Goal: Obtain resource: Obtain resource

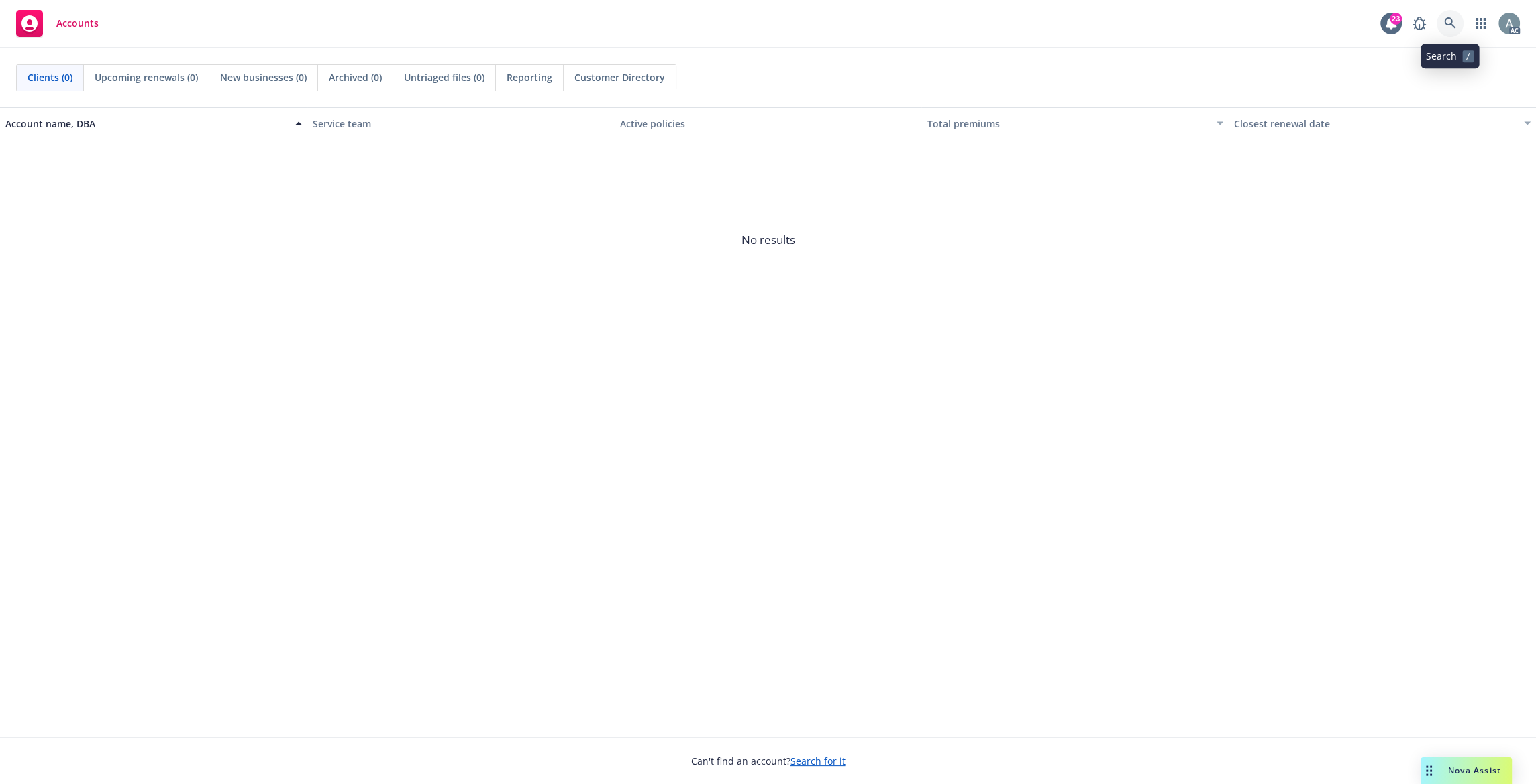
click at [1447, 17] on link at bounding box center [1450, 24] width 27 height 27
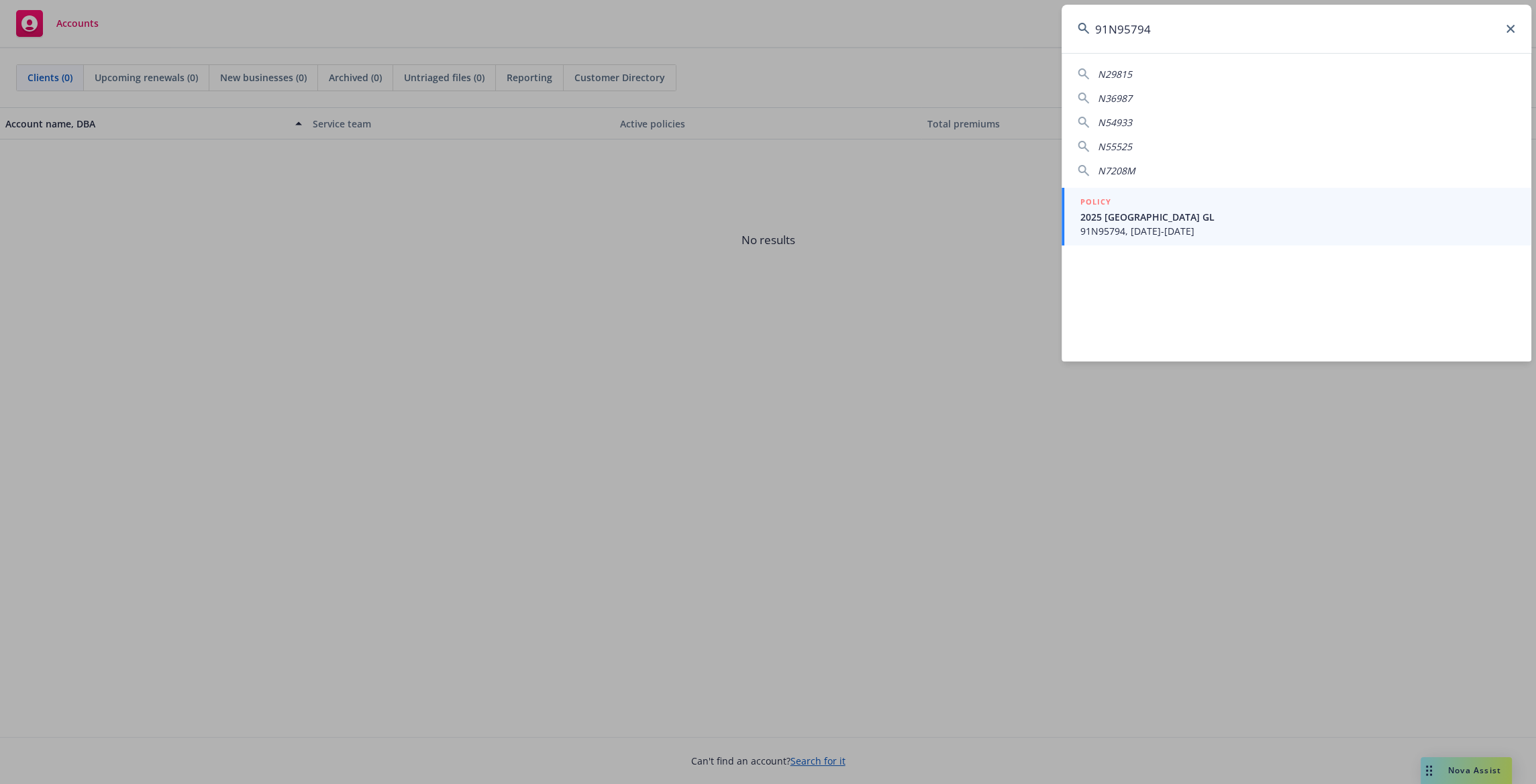
type input "91N95794"
click at [1150, 231] on span "91N95794, 06/03/2025-06/03/2026" at bounding box center [1298, 231] width 435 height 14
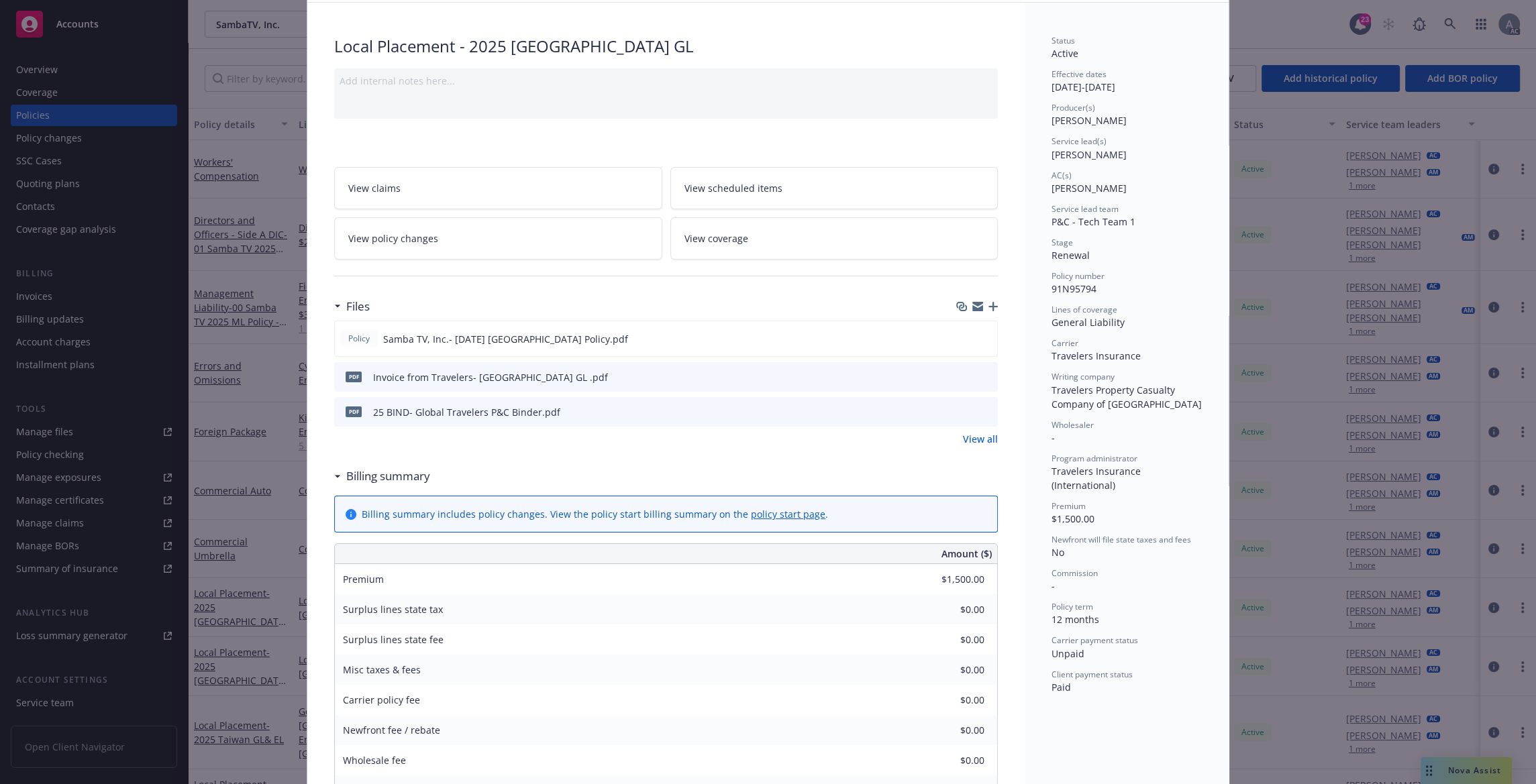
scroll to position [80, 0]
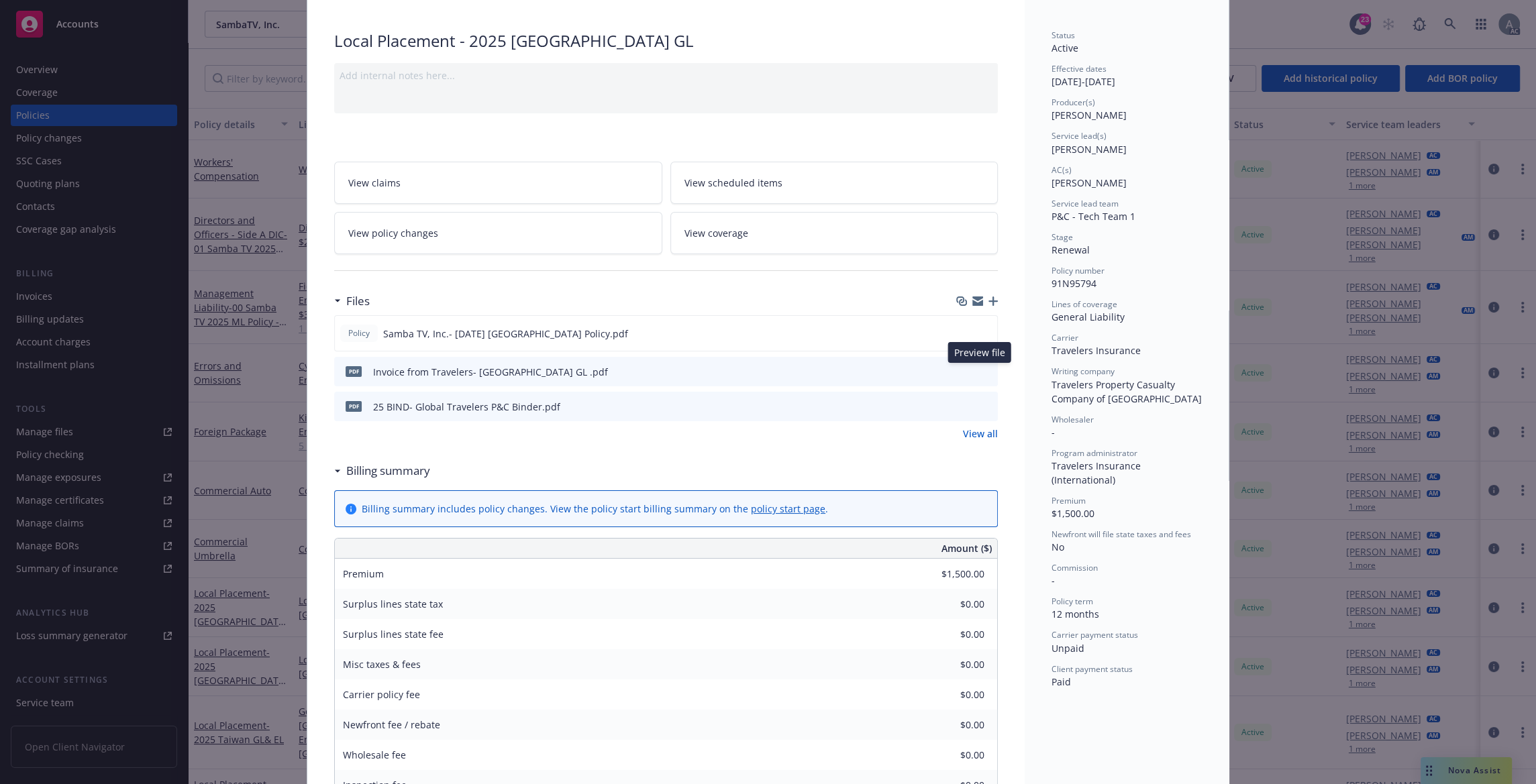
click at [982, 373] on icon "preview file" at bounding box center [985, 371] width 12 height 10
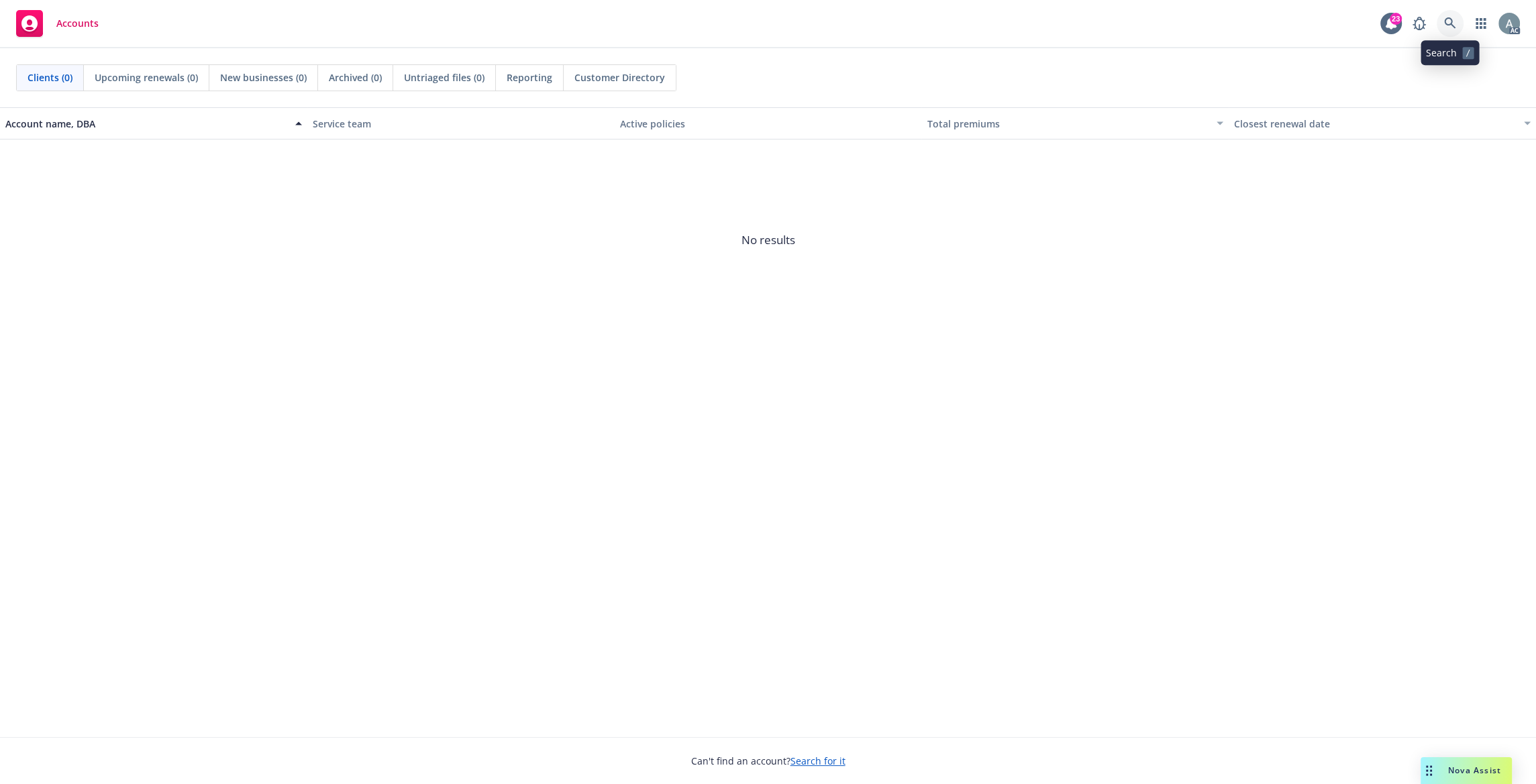
click at [1450, 17] on link at bounding box center [1450, 24] width 27 height 27
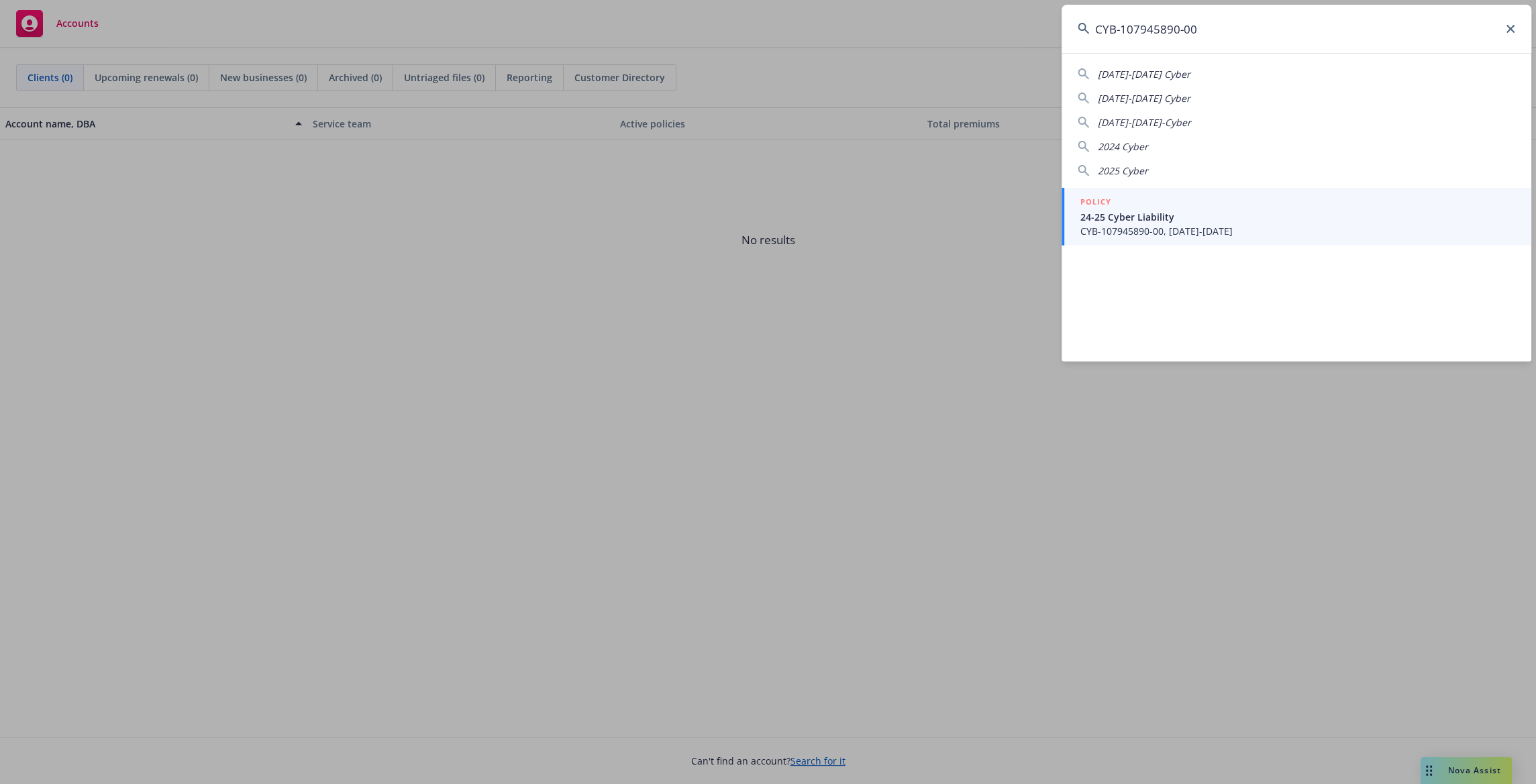
type input "CYB-107945890-00"
click at [1181, 220] on span "24-25 Cyber Liability" at bounding box center [1298, 217] width 435 height 14
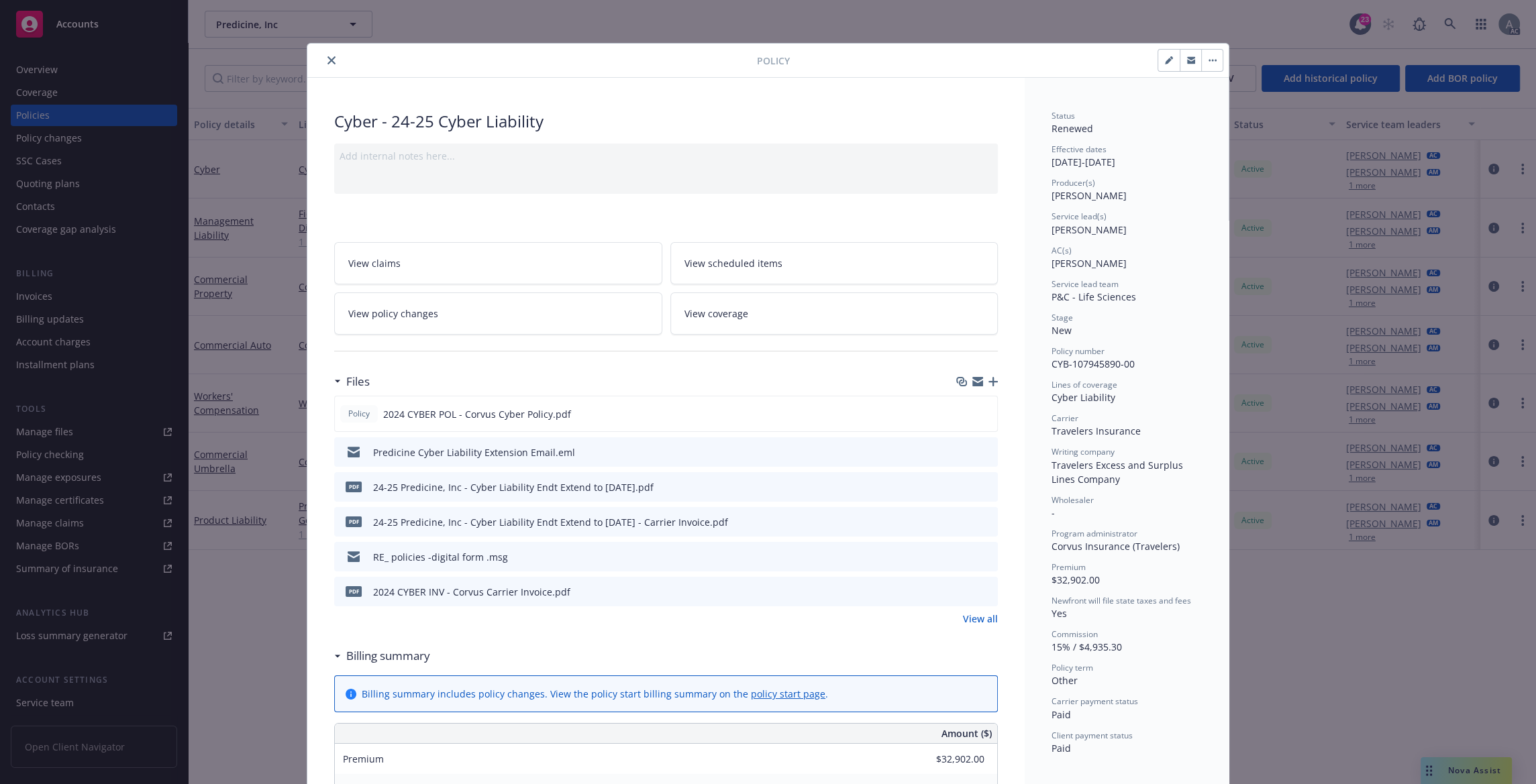
click at [982, 594] on icon "preview file" at bounding box center [985, 591] width 12 height 10
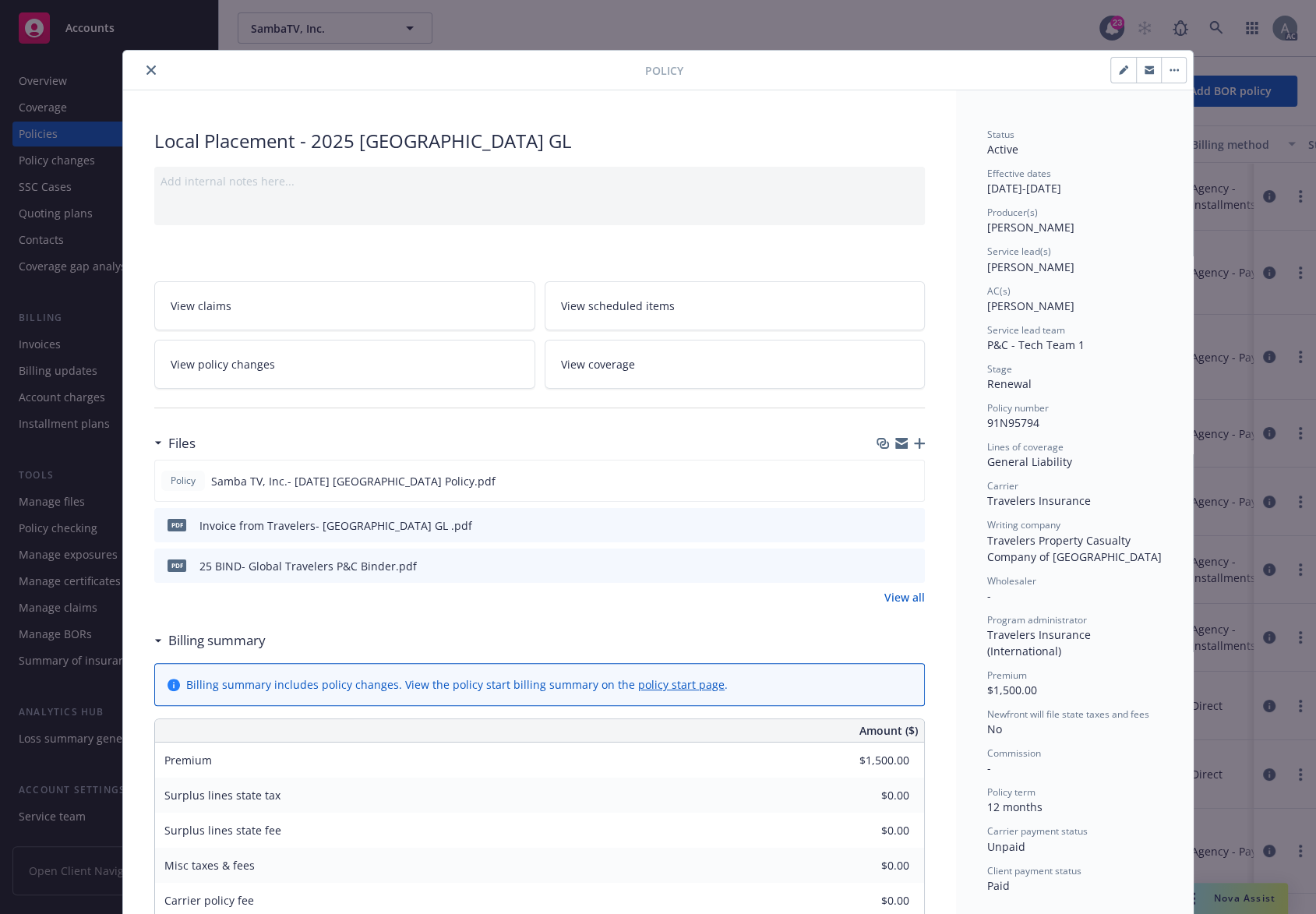
click at [143, 64] on button "close" at bounding box center [150, 70] width 19 height 19
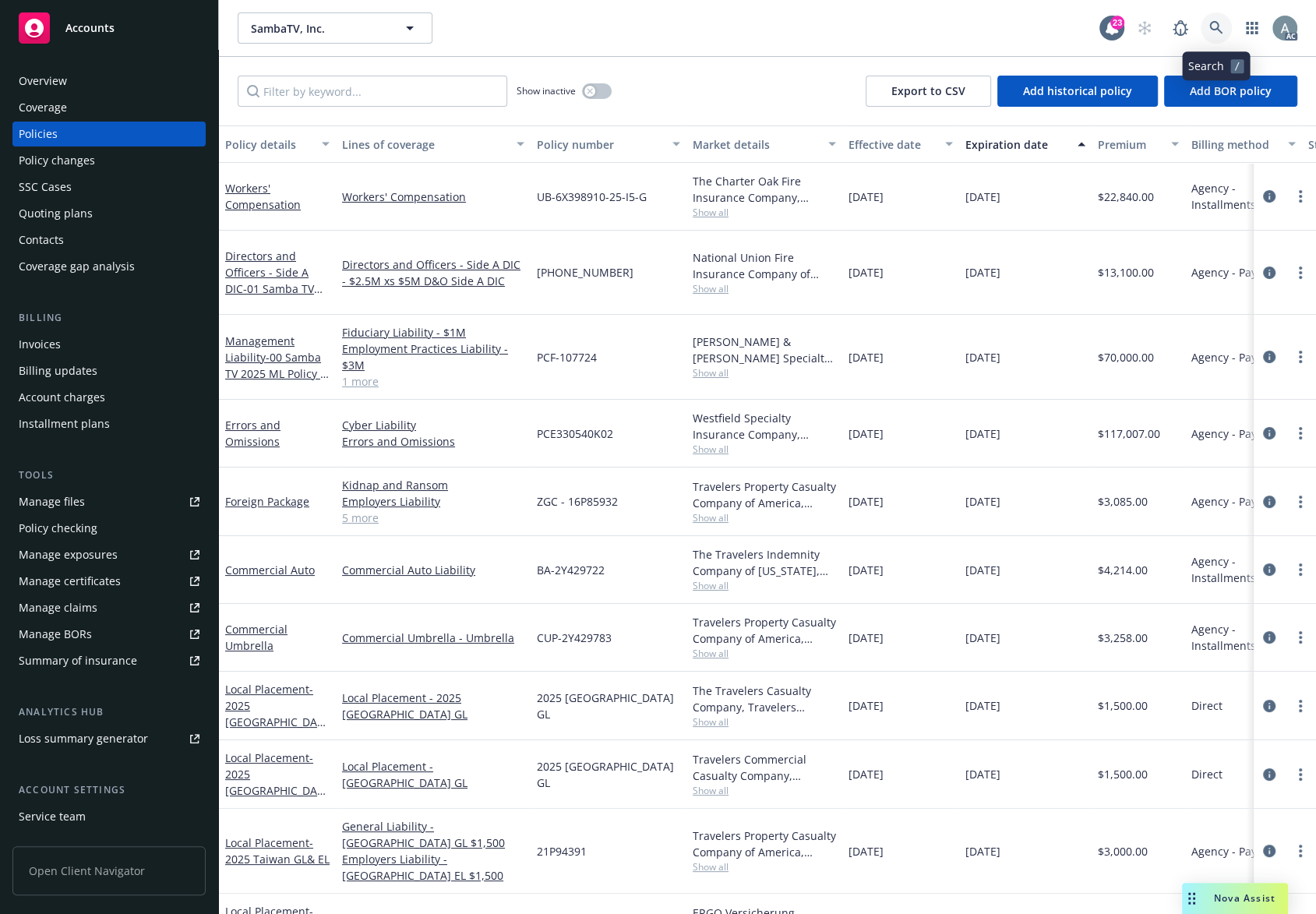
click at [1218, 26] on icon at bounding box center [1215, 27] width 14 height 14
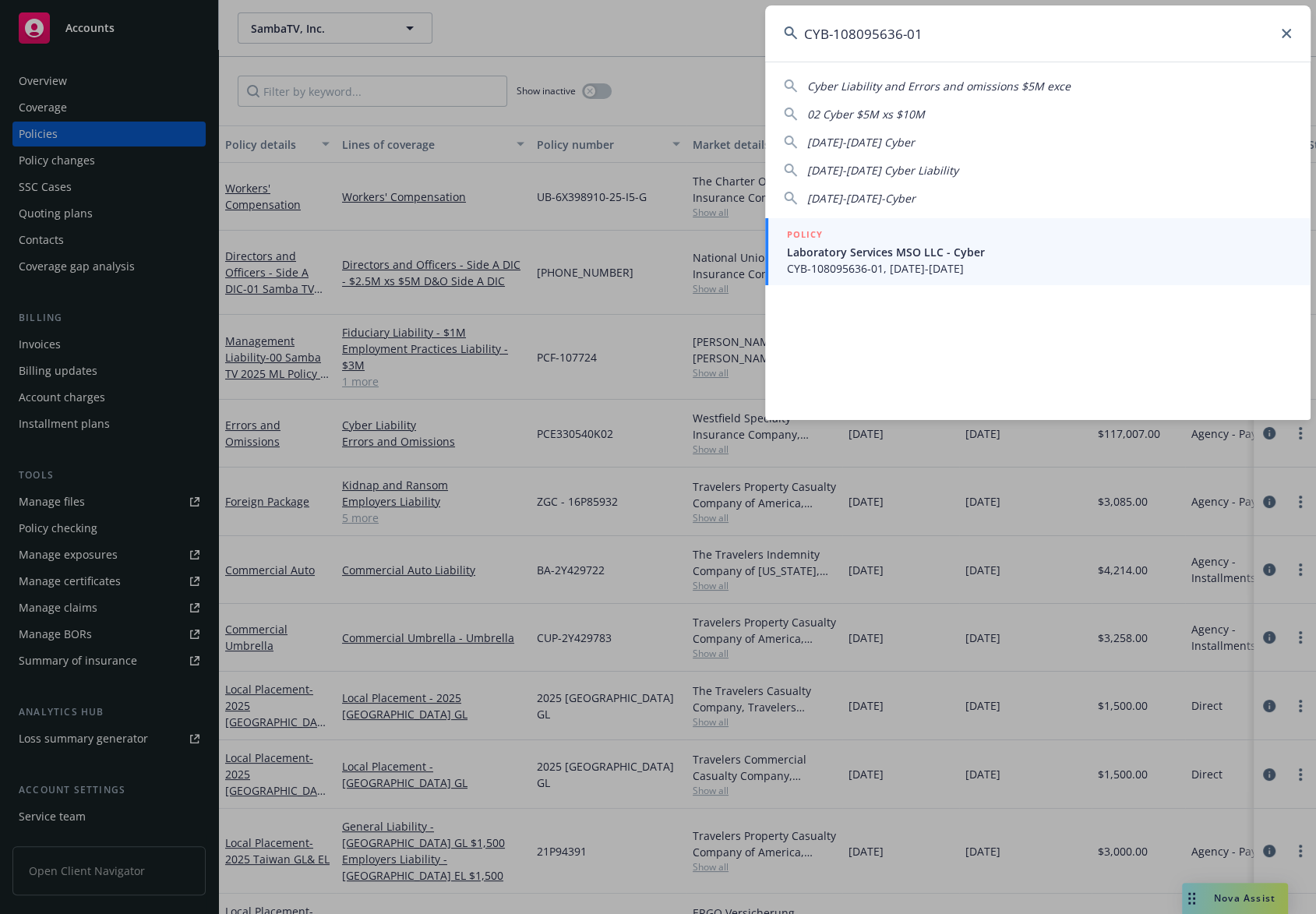
type input "CYB-108095636-01"
click at [993, 261] on span "CYB-108095636-01, 07/25/2025-07/25/2026" at bounding box center [1039, 269] width 505 height 16
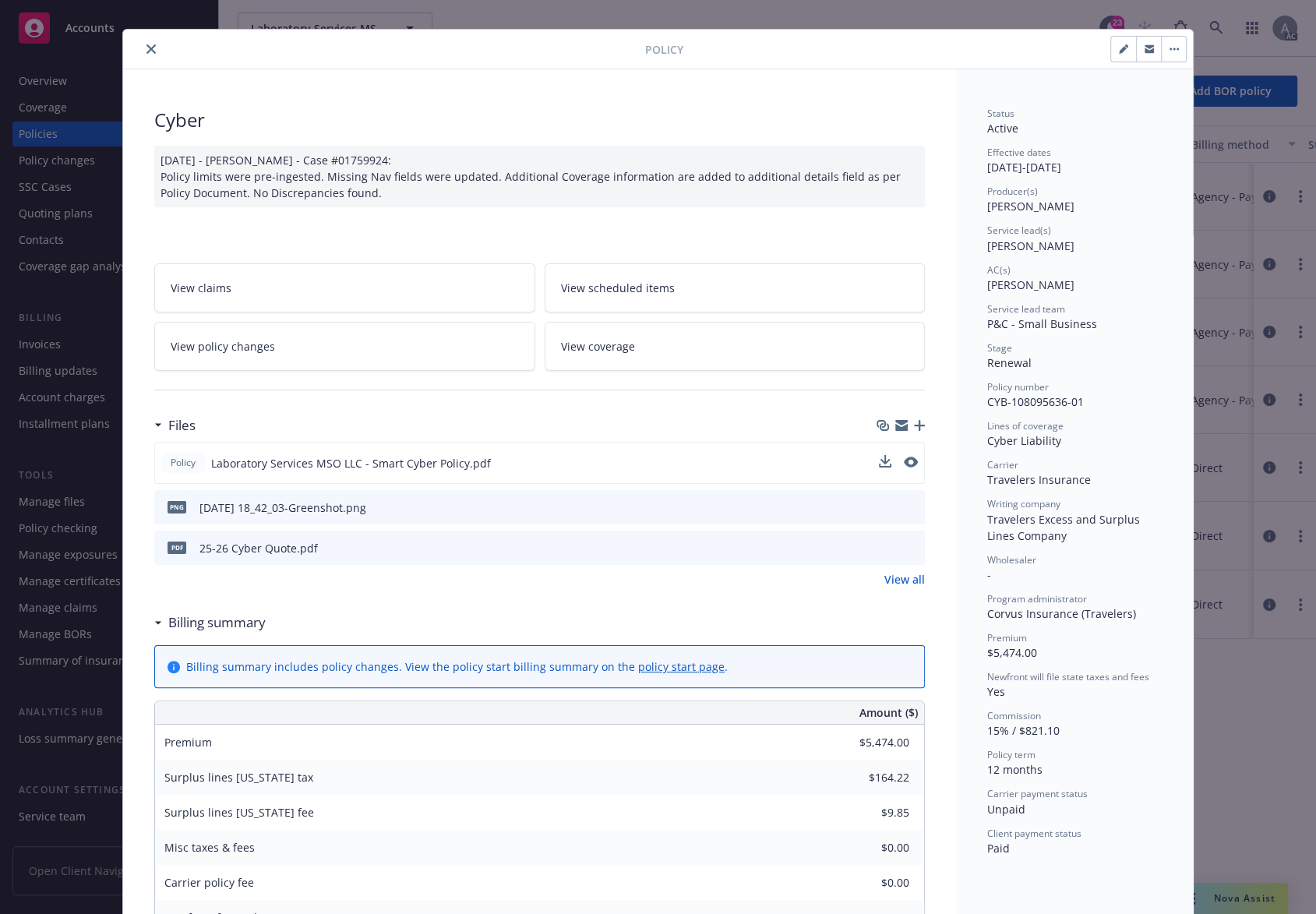
scroll to position [31, 0]
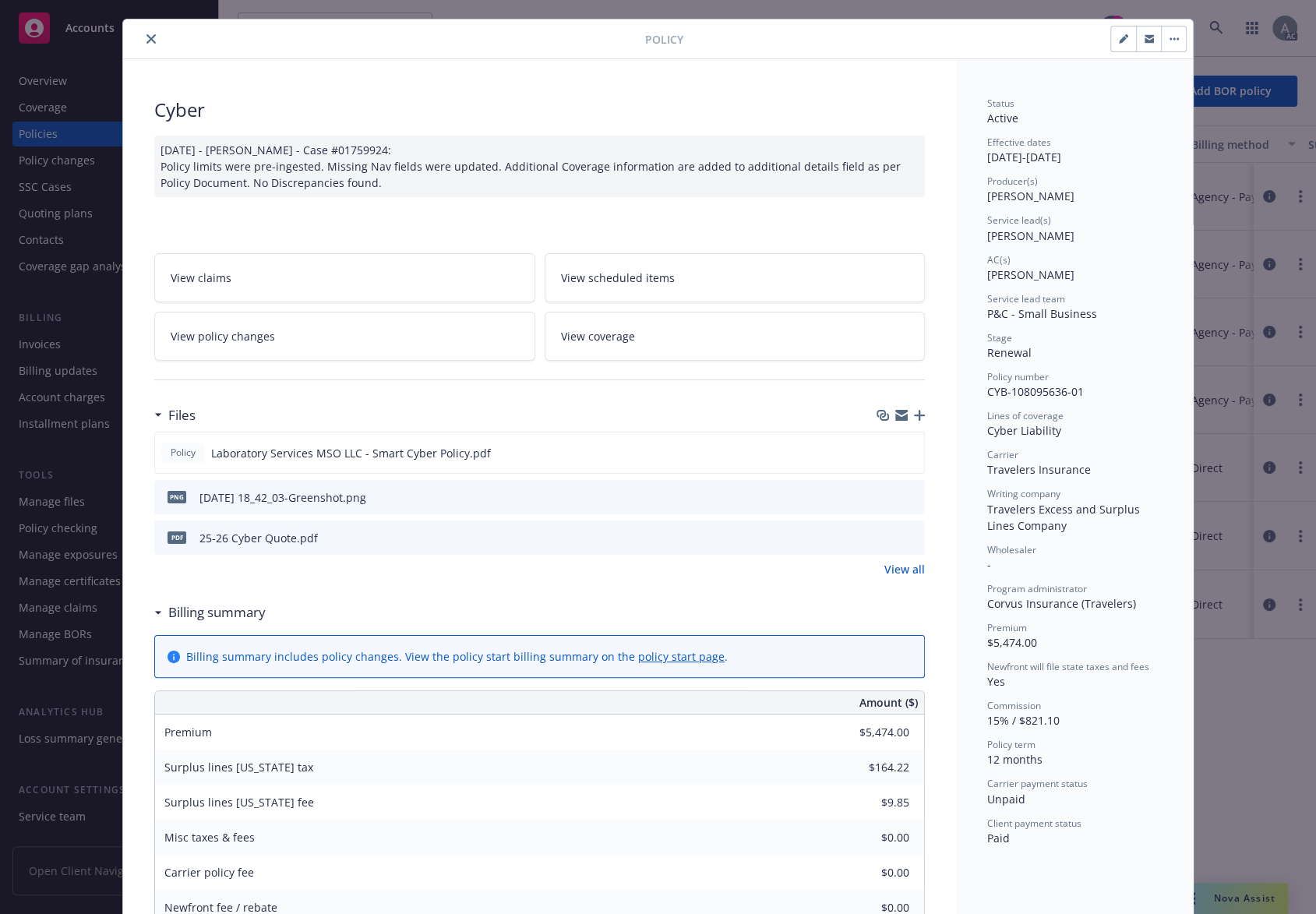
click at [899, 569] on link "View all" at bounding box center [904, 569] width 40 height 16
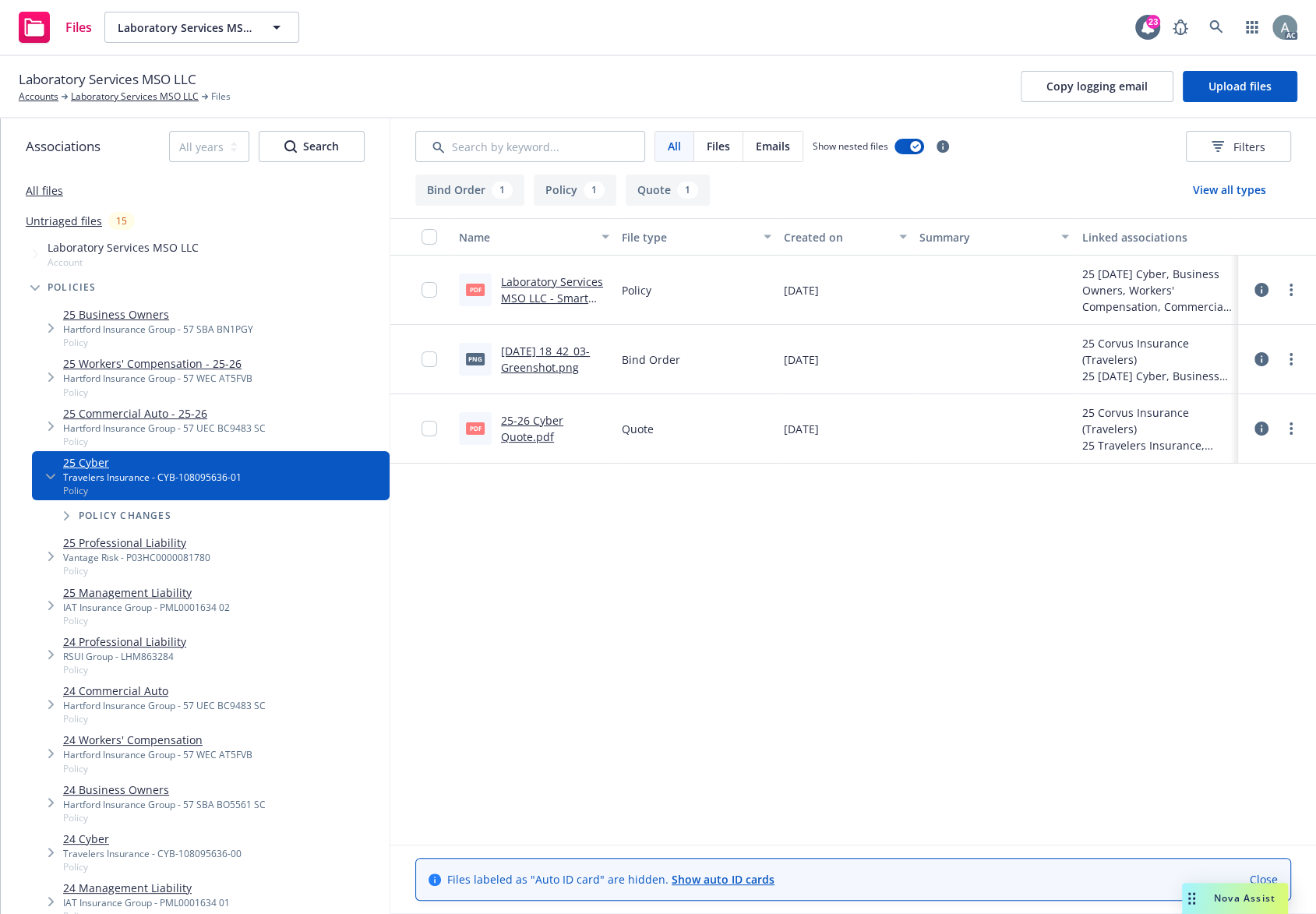
click at [533, 289] on link "Laboratory Services MSO LLC - Smart Cyber Policy.pdf" at bounding box center [552, 298] width 102 height 47
click at [608, 591] on div "Name File type Created on Summary Linked associations pdf Laboratory Services M…" at bounding box center [853, 530] width 926 height 625
click at [113, 97] on link "Laboratory Services MSO LLC" at bounding box center [134, 96] width 128 height 14
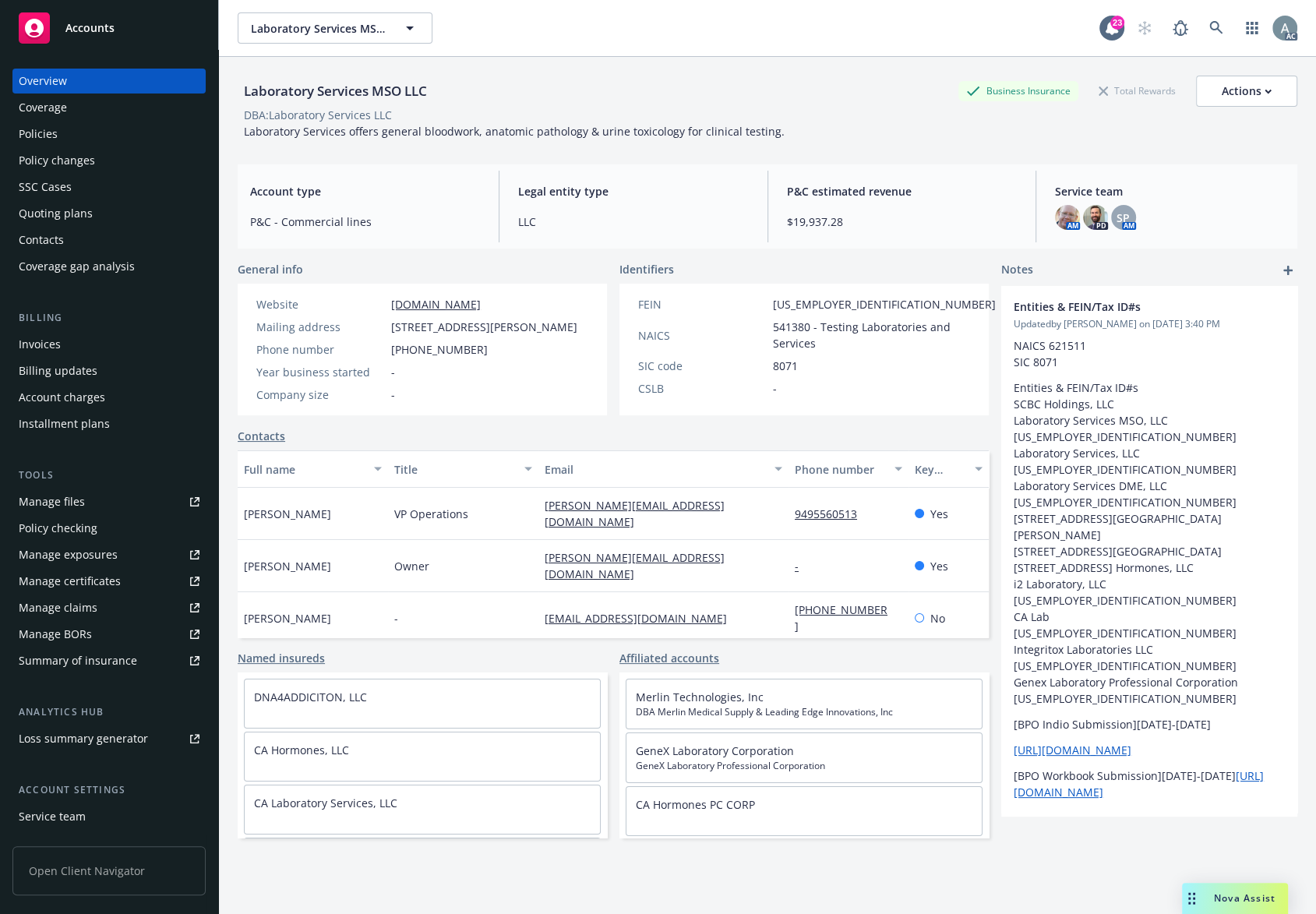
click at [75, 131] on div "Policies" at bounding box center [109, 134] width 181 height 25
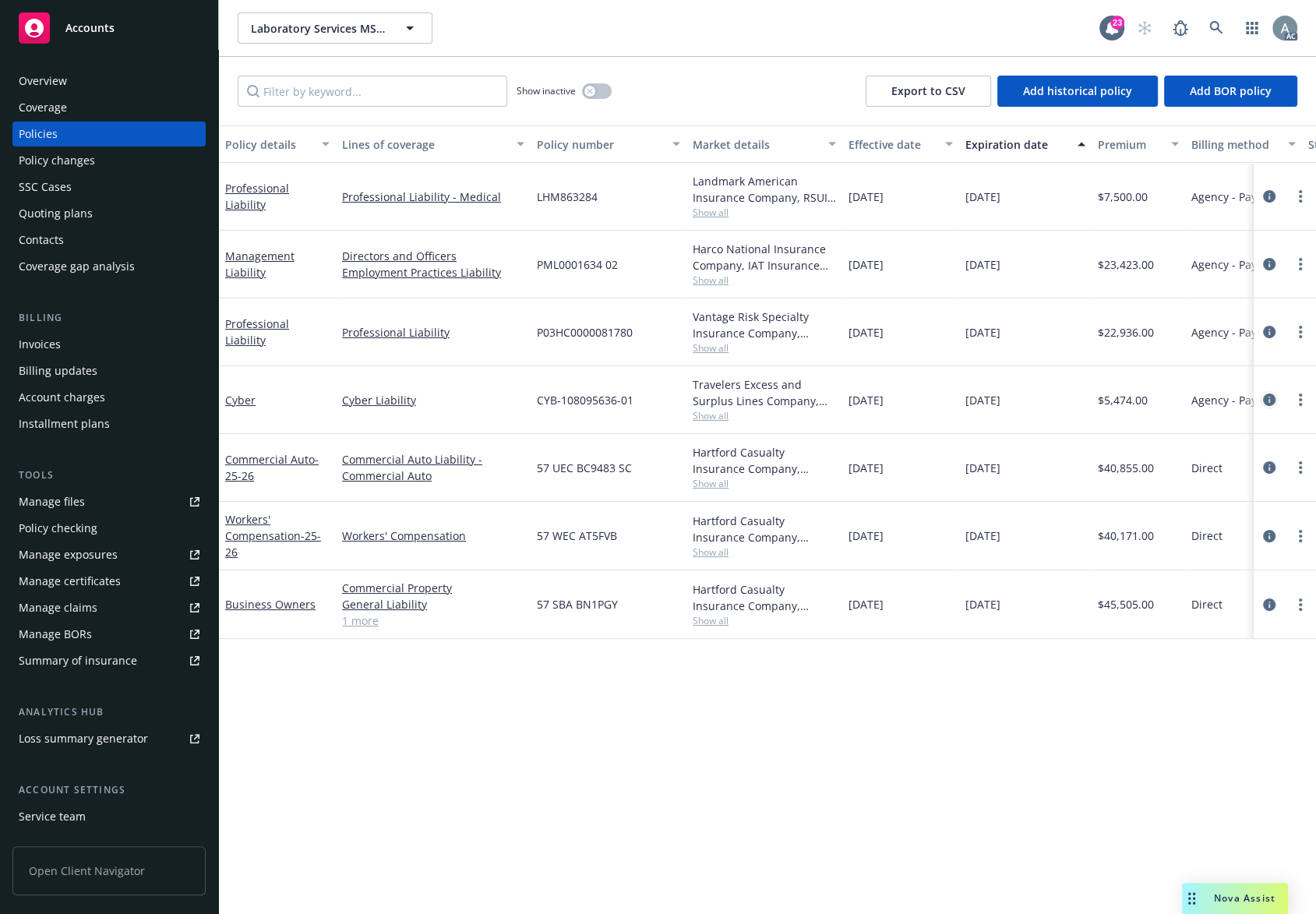
click at [1269, 402] on icon "circleInformation" at bounding box center [1269, 399] width 12 height 12
